Goal: Transaction & Acquisition: Purchase product/service

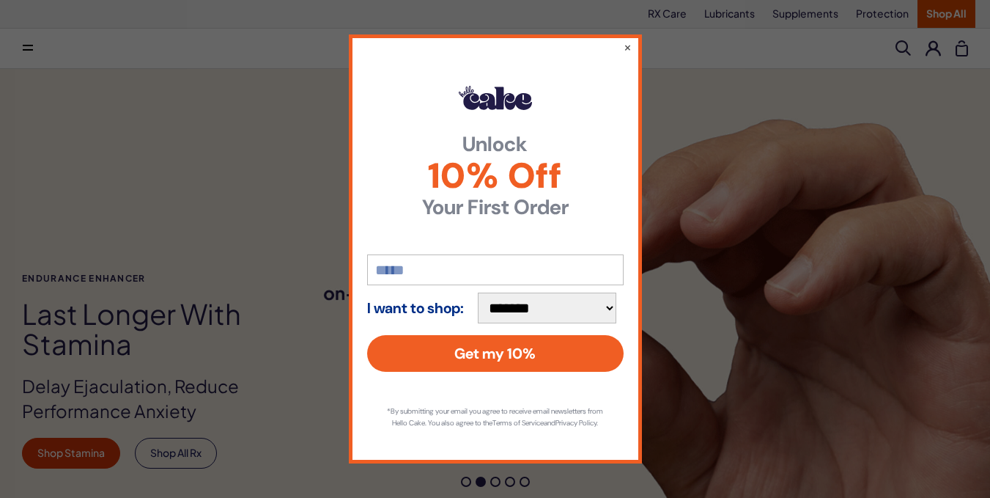
click at [621, 45] on div "**********" at bounding box center [495, 248] width 293 height 428
click at [624, 43] on button "×" at bounding box center [628, 47] width 8 height 15
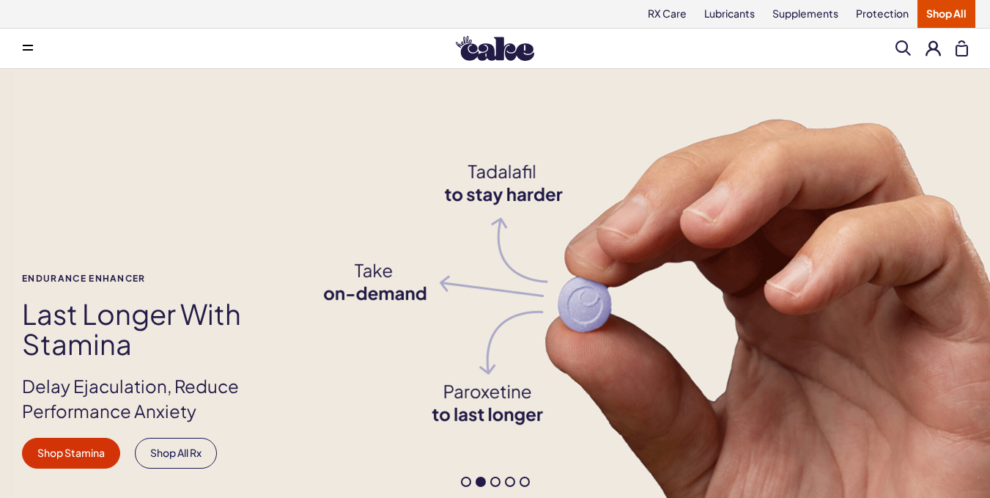
click at [937, 3] on link "Shop All" at bounding box center [947, 14] width 58 height 28
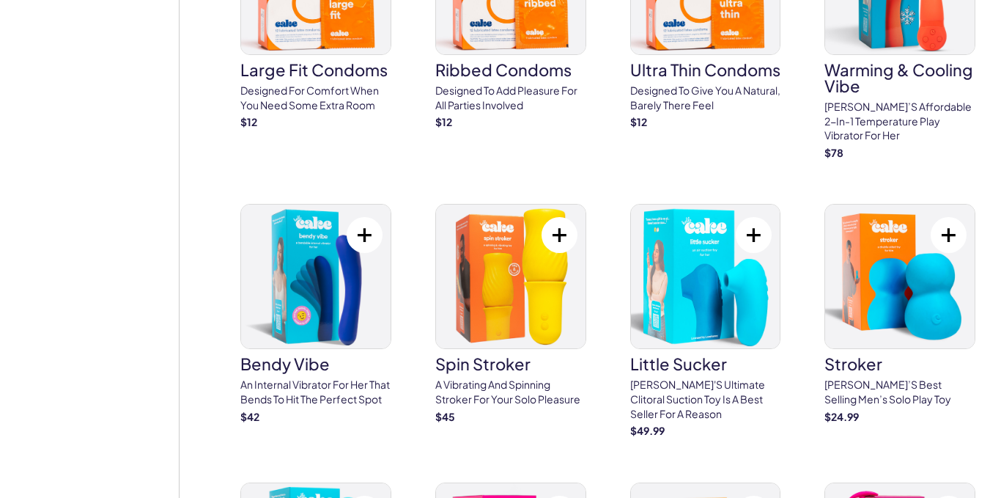
scroll to position [3211, 0]
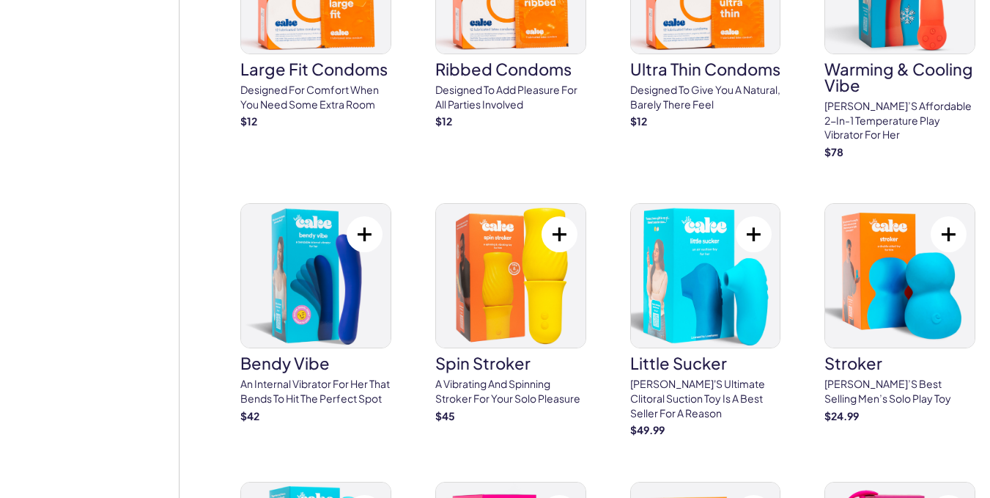
click at [868, 253] on img at bounding box center [900, 276] width 150 height 144
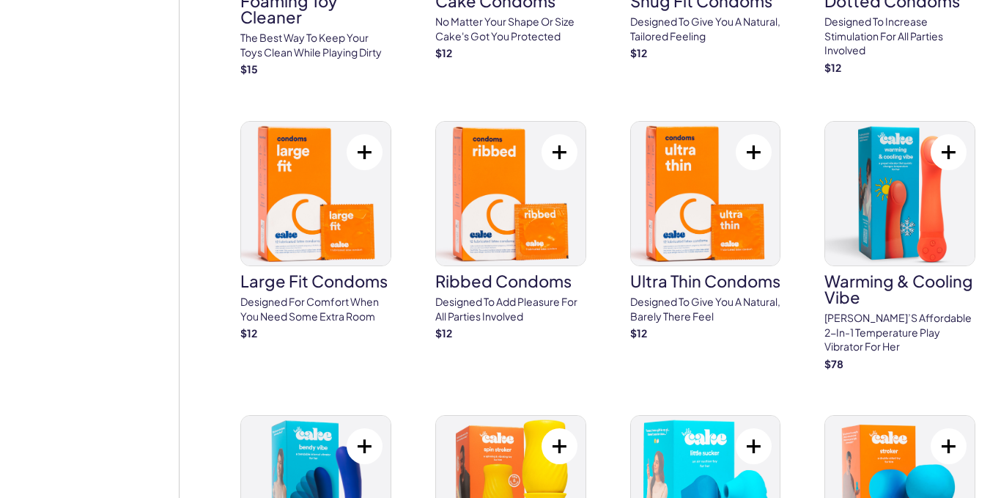
scroll to position [2978, 0]
